Goal: Information Seeking & Learning: Compare options

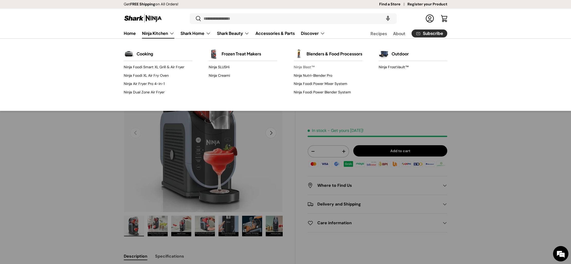
click at [307, 70] on link "Ninja Blast™" at bounding box center [328, 67] width 69 height 8
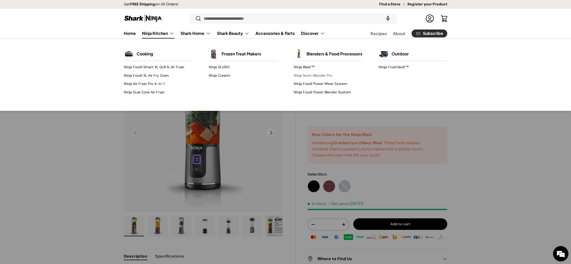
click at [327, 76] on link "Ninja Nutri-Blender Pro" at bounding box center [328, 75] width 69 height 8
